Goal: Find specific page/section: Find specific page/section

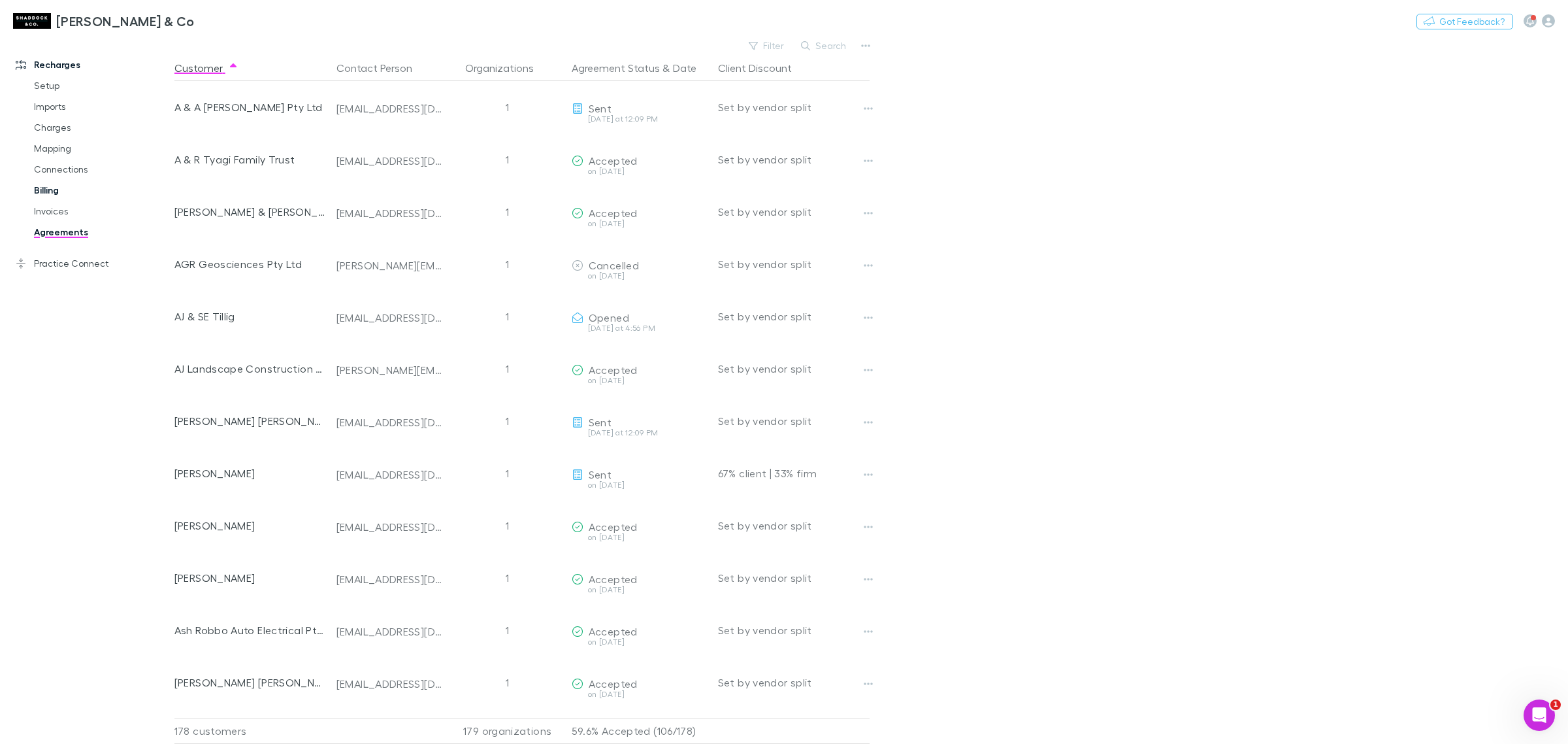
click at [57, 184] on link "Billing" at bounding box center [103, 190] width 164 height 21
